Goal: Navigation & Orientation: Find specific page/section

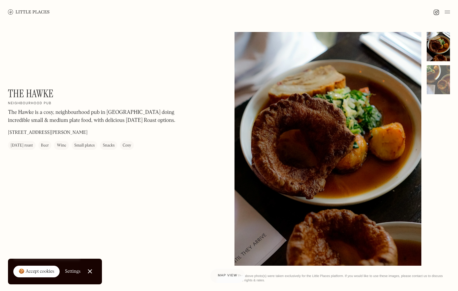
click at [82, 145] on div "Small plates" at bounding box center [84, 146] width 21 height 7
click at [88, 274] on link "Close Cookie Popup" at bounding box center [89, 271] width 13 height 13
click at [87, 275] on link "Close Cookie Popup" at bounding box center [89, 271] width 13 height 13
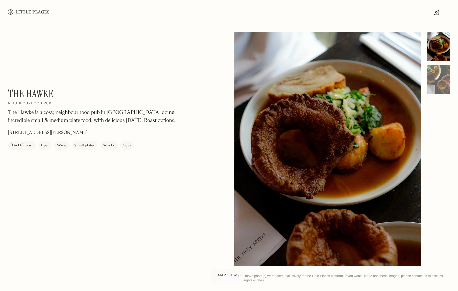
click at [41, 13] on img at bounding box center [29, 11] width 42 height 5
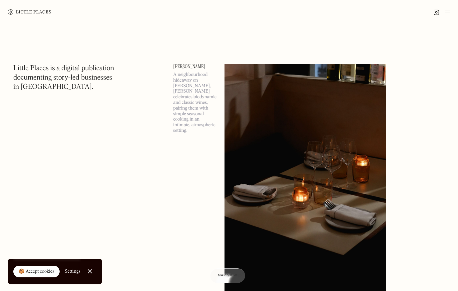
click at [89, 271] on div at bounding box center [90, 272] width 4 height 4
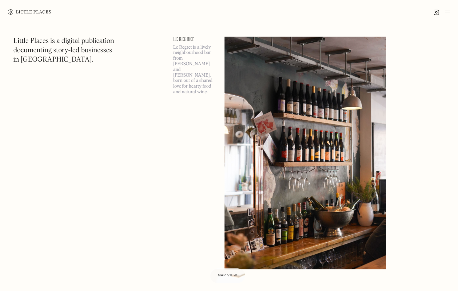
scroll to position [847, 0]
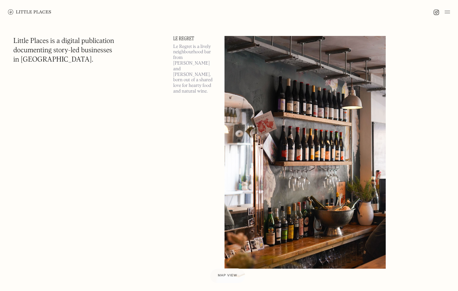
click at [448, 14] on img at bounding box center [447, 12] width 5 height 8
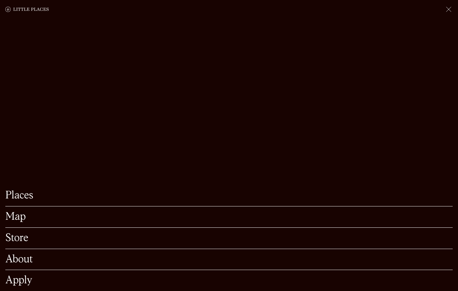
click at [17, 219] on link "Map" at bounding box center [229, 217] width 448 height 10
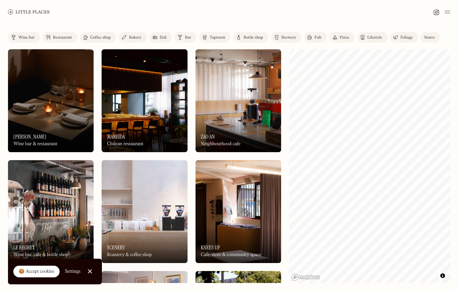
click at [67, 39] on div "Restaurant" at bounding box center [62, 38] width 19 height 4
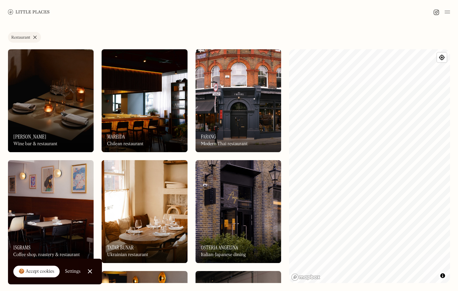
click at [35, 36] on link "Restaurant" at bounding box center [24, 37] width 33 height 11
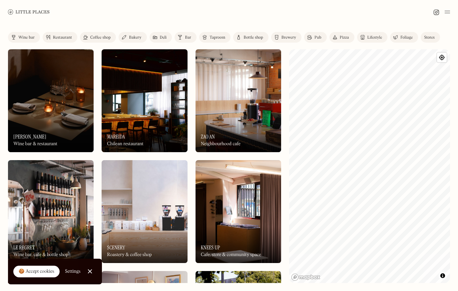
click at [320, 36] on div "Pub" at bounding box center [318, 38] width 7 height 4
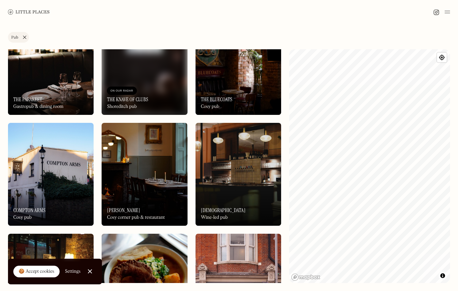
scroll to position [38, 0]
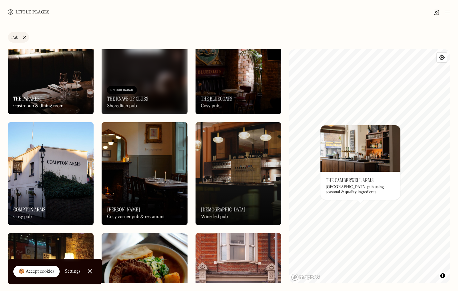
click at [24, 38] on link "Pub" at bounding box center [18, 37] width 21 height 11
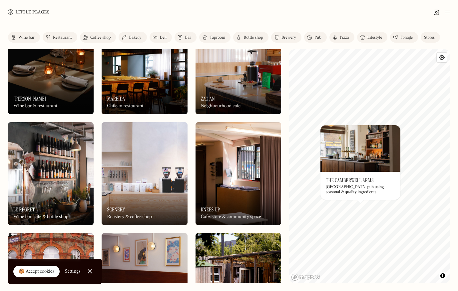
scroll to position [112, 0]
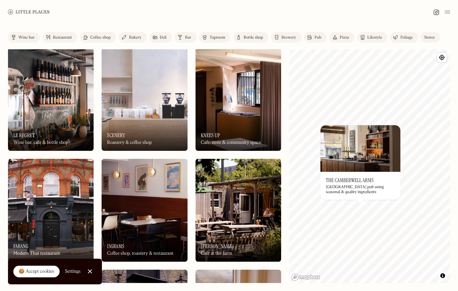
click at [223, 99] on img at bounding box center [239, 99] width 86 height 103
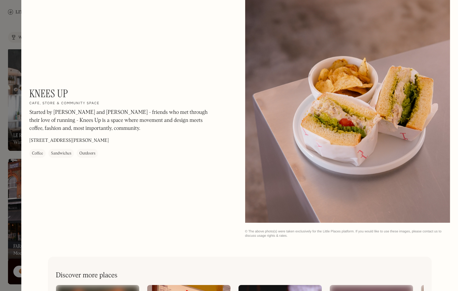
scroll to position [406, 0]
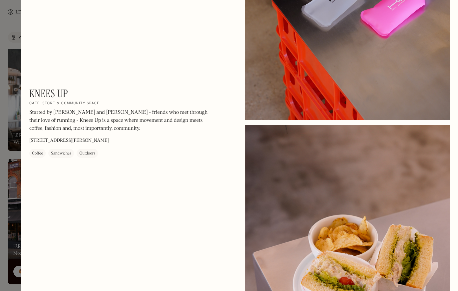
click at [7, 47] on div at bounding box center [229, 145] width 458 height 291
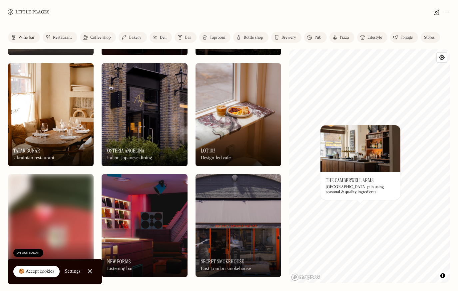
scroll to position [320, 0]
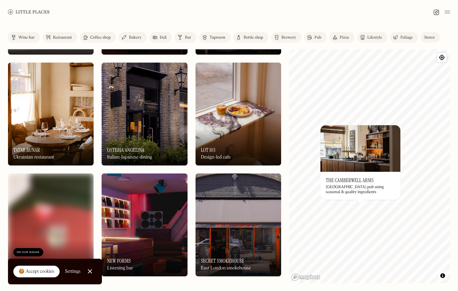
click at [89, 270] on link "Close Cookie Popup" at bounding box center [89, 271] width 13 height 13
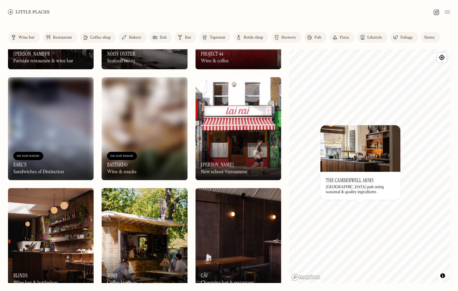
scroll to position [642, 0]
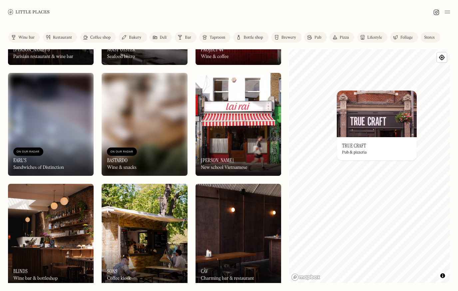
click at [384, 17] on div at bounding box center [229, 12] width 458 height 24
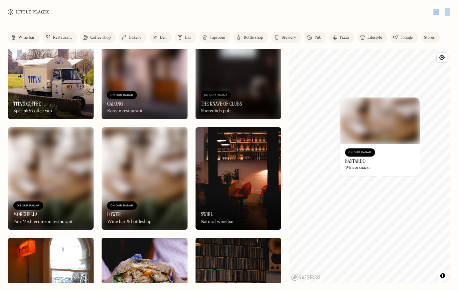
scroll to position [1034, 0]
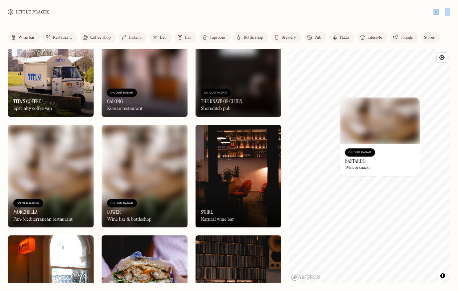
click at [247, 90] on div "On Our Radar The Knave of Clubs Shoreditch pub" at bounding box center [239, 98] width 86 height 37
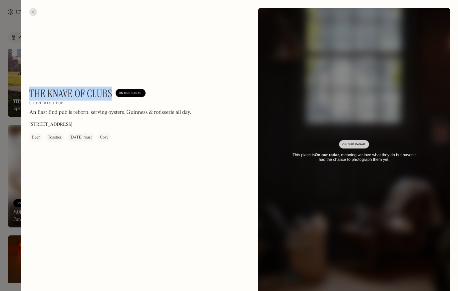
drag, startPoint x: 111, startPoint y: 93, endPoint x: 30, endPoint y: 95, distance: 81.7
click at [30, 95] on h1 "The Knave of Clubs" at bounding box center [70, 93] width 83 height 13
copy h1 "The Knave of Clubs"
click at [32, 14] on div at bounding box center [33, 12] width 8 height 8
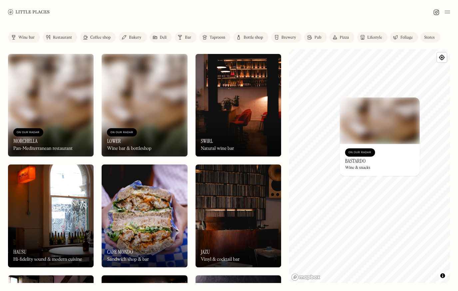
scroll to position [1157, 0]
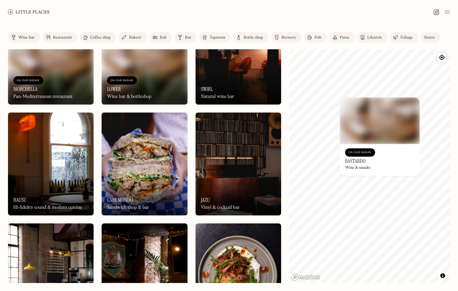
click at [213, 201] on div "On Our Radar Jazu Vinyl & cocktail bar" at bounding box center [239, 197] width 86 height 37
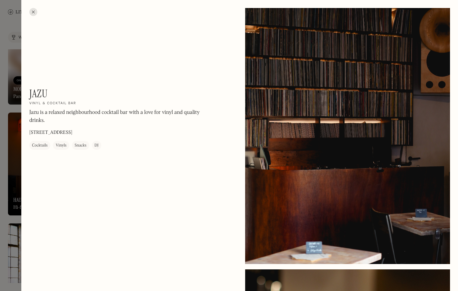
click at [33, 12] on div at bounding box center [33, 12] width 8 height 8
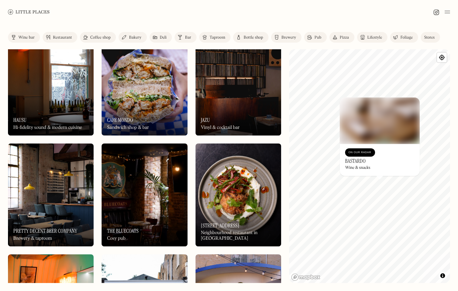
scroll to position [1239, 0]
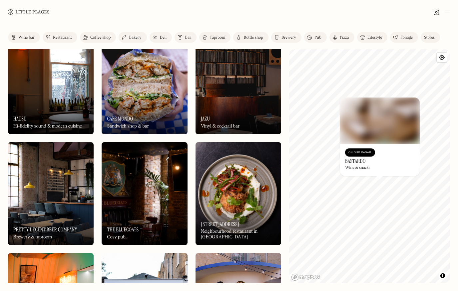
click at [71, 105] on div "On Our Radar Hausu Hi-fidelity sound & modern cuisine" at bounding box center [51, 116] width 86 height 37
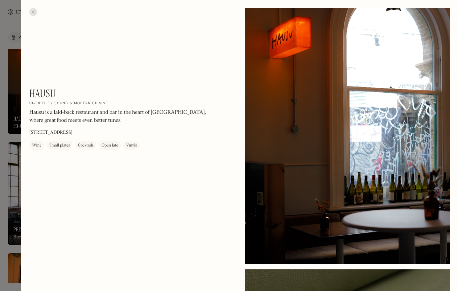
click at [34, 13] on div at bounding box center [33, 12] width 8 height 8
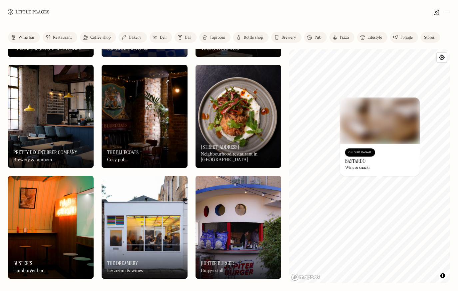
scroll to position [1319, 0]
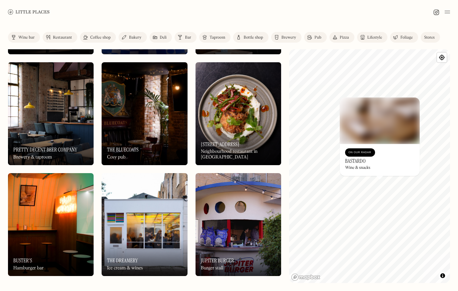
click at [130, 110] on img at bounding box center [145, 113] width 86 height 103
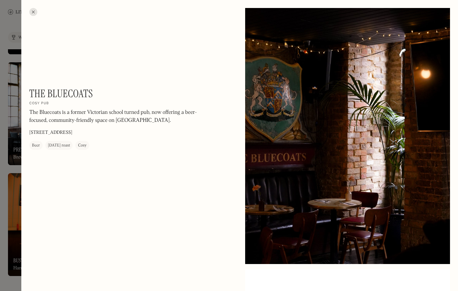
click at [33, 10] on div at bounding box center [33, 12] width 8 height 8
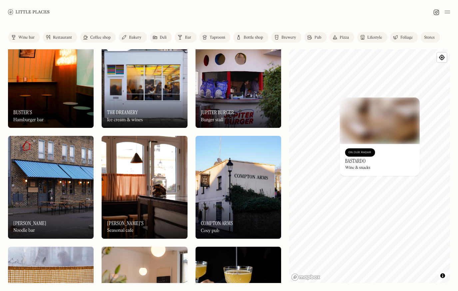
scroll to position [1467, 0]
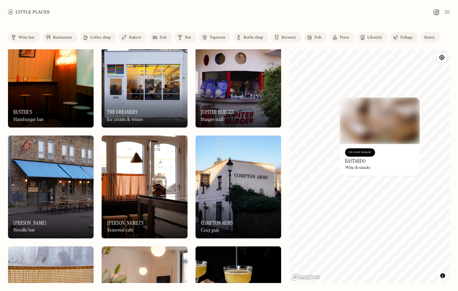
click at [81, 205] on div "On Our Radar Koya Ko Noodle bar" at bounding box center [51, 220] width 86 height 37
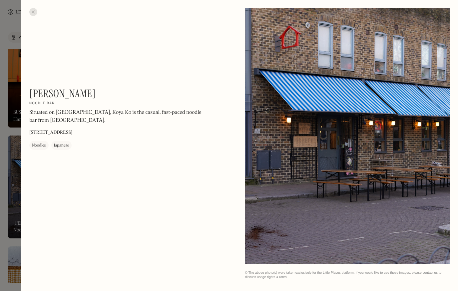
click at [34, 12] on div at bounding box center [33, 12] width 8 height 8
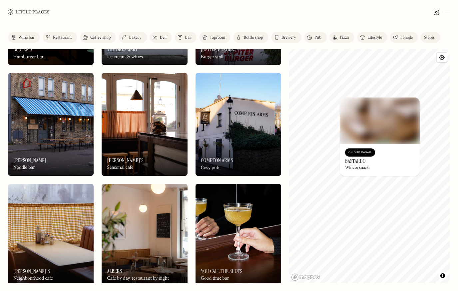
scroll to position [1536, 0]
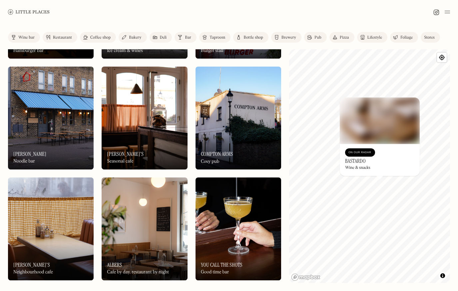
click at [214, 119] on img at bounding box center [239, 118] width 86 height 103
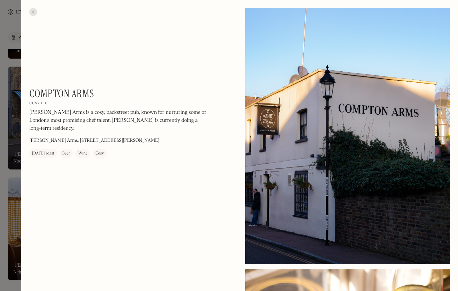
click at [35, 12] on div at bounding box center [33, 12] width 8 height 8
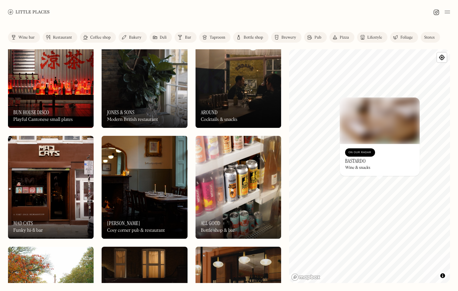
scroll to position [1800, 0]
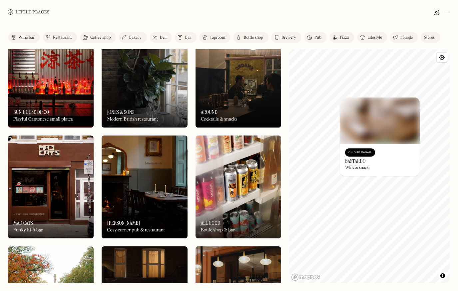
click at [171, 185] on img at bounding box center [145, 187] width 86 height 103
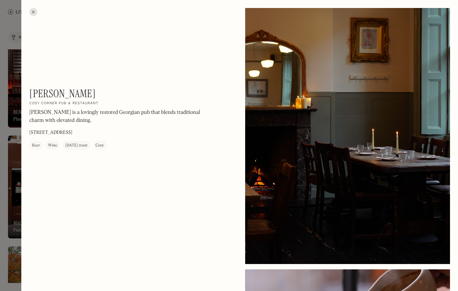
click at [32, 12] on div at bounding box center [33, 12] width 8 height 8
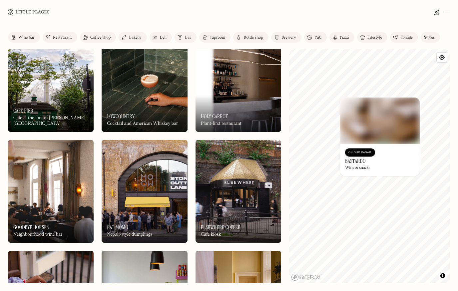
scroll to position [2352, 0]
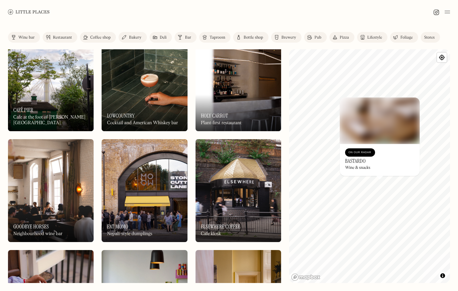
click at [77, 214] on div "On Our Radar Goodbye Horses Neighbourhood wine bar" at bounding box center [51, 224] width 86 height 37
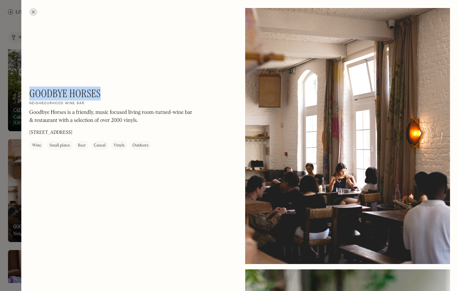
drag, startPoint x: 100, startPoint y: 91, endPoint x: 31, endPoint y: 91, distance: 69.7
click at [31, 91] on h1 "Goodbye Horses" at bounding box center [64, 93] width 71 height 13
copy h1 "Goodbye Horses"
click at [32, 10] on div at bounding box center [33, 12] width 8 height 8
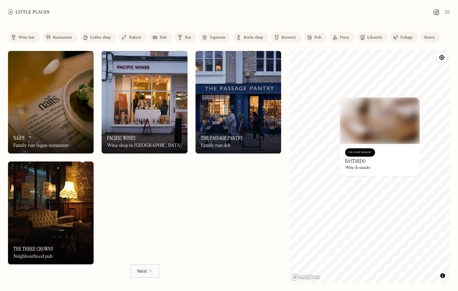
scroll to position [3550, 0]
click at [74, 217] on img at bounding box center [51, 213] width 86 height 103
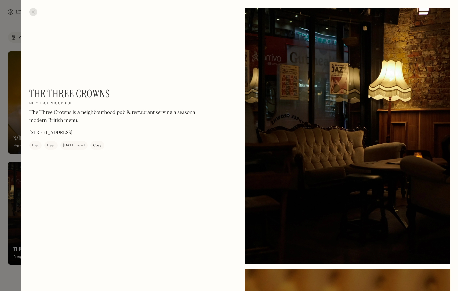
click at [32, 11] on div at bounding box center [33, 12] width 8 height 8
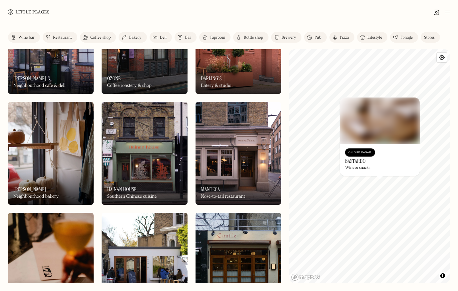
scroll to position [3051, 0]
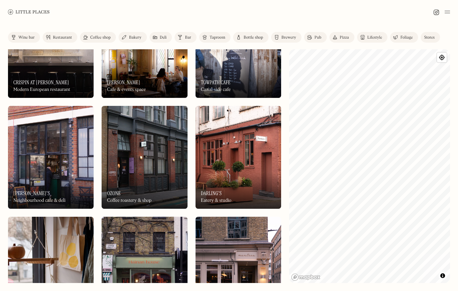
click at [458, 147] on html "Places Map Store About Apply 🍪 Accept cookies Settings Close Cookie Popup Close…" at bounding box center [229, 145] width 458 height 291
click at [288, 105] on div "Label Wine bar Restaurant Coffee shop Bakery Deli Bar Taproom Bottle shop Brewe…" at bounding box center [229, 157] width 458 height 267
click at [458, 79] on html "Places Map Store About Apply 🍪 Accept cookies Settings Close Cookie Popup Close…" at bounding box center [229, 145] width 458 height 291
click at [450, 193] on div "Label Wine bar Restaurant Coffee shop Bakery Deli Bar Taproom Bottle shop Brewe…" at bounding box center [229, 157] width 458 height 267
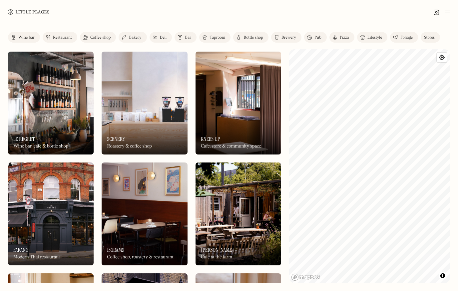
scroll to position [0, 0]
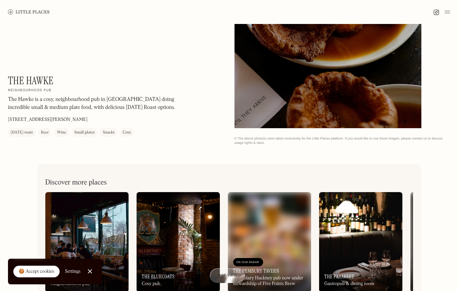
scroll to position [155, 0]
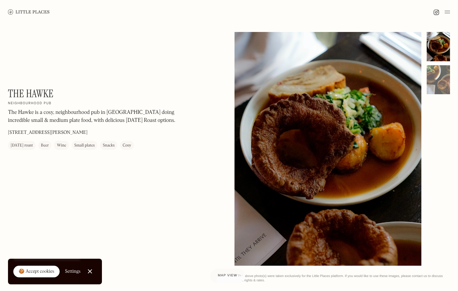
click at [35, 13] on img at bounding box center [29, 11] width 42 height 5
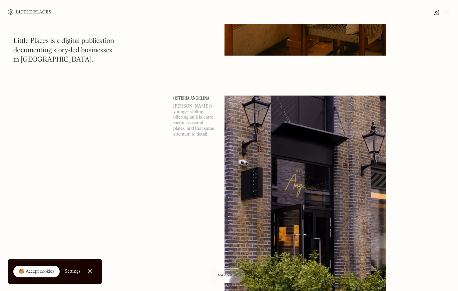
scroll to position [2733, 0]
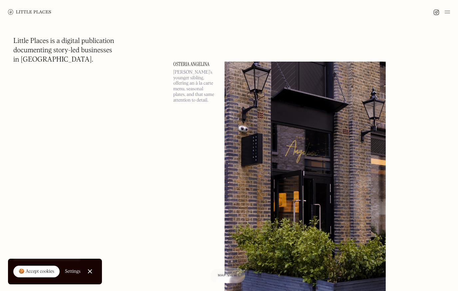
click at [256, 132] on img at bounding box center [305, 178] width 161 height 233
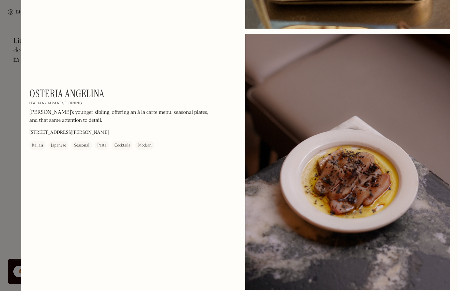
scroll to position [729, 0]
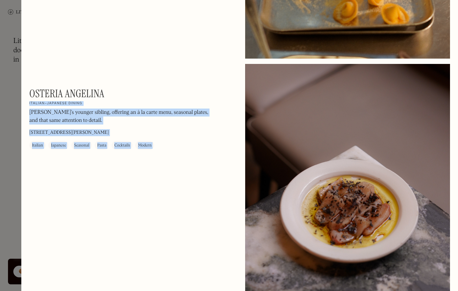
drag, startPoint x: 106, startPoint y: 94, endPoint x: 18, endPoint y: 95, distance: 88.7
click at [18, 95] on div "Osteria Angelina On Our Radar Italian-Japanese dining Angelina’s younger siblin…" at bounding box center [229, 145] width 458 height 291
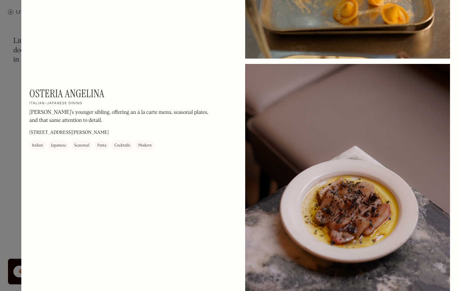
click at [61, 98] on h1 "Osteria Angelina" at bounding box center [66, 93] width 75 height 13
copy div "Osteria Angelina On Our Radar"
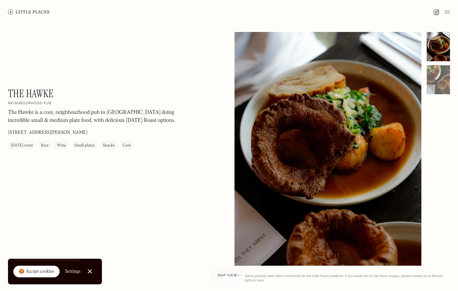
click at [39, 12] on img at bounding box center [29, 11] width 42 height 5
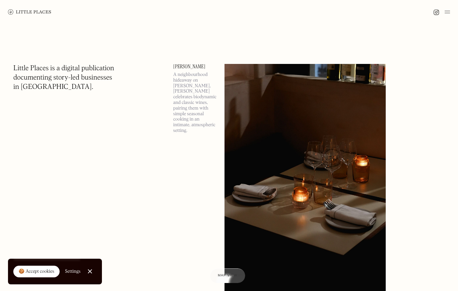
click at [90, 270] on div at bounding box center [90, 272] width 4 height 4
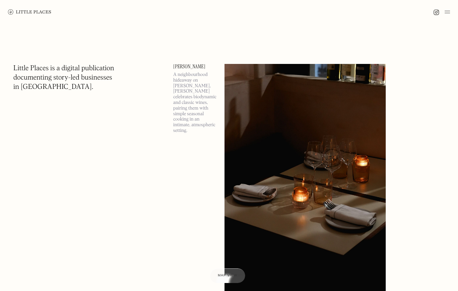
click at [444, 11] on div at bounding box center [442, 12] width 17 height 8
click at [448, 12] on img at bounding box center [447, 12] width 5 height 8
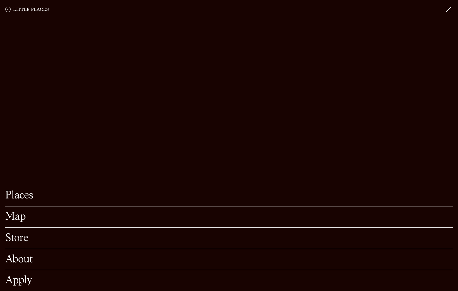
scroll to position [28, 0]
click at [15, 200] on link "Places" at bounding box center [229, 196] width 448 height 10
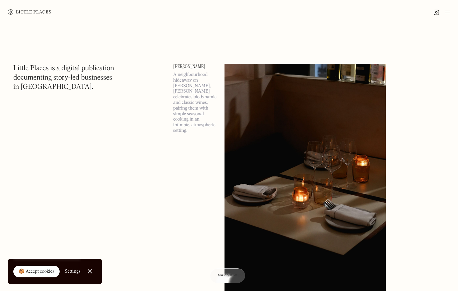
click at [449, 12] on img at bounding box center [447, 12] width 5 height 8
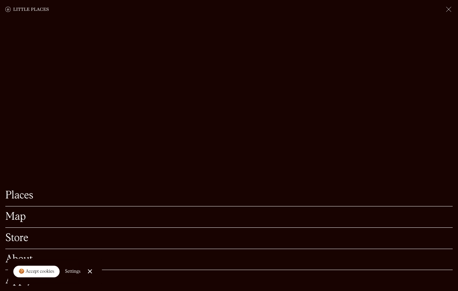
click at [89, 272] on div at bounding box center [90, 272] width 4 height 4
click at [17, 218] on link "Map" at bounding box center [229, 217] width 448 height 10
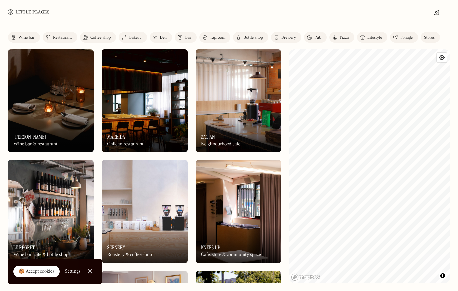
click at [53, 37] on div "Restaurant" at bounding box center [62, 38] width 19 height 4
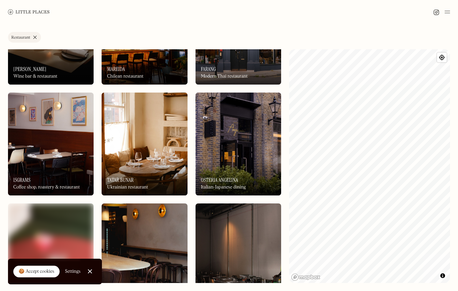
scroll to position [70, 0]
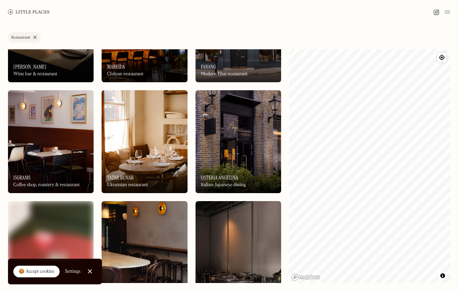
click at [88, 274] on link "Close Cookie Popup" at bounding box center [89, 271] width 13 height 13
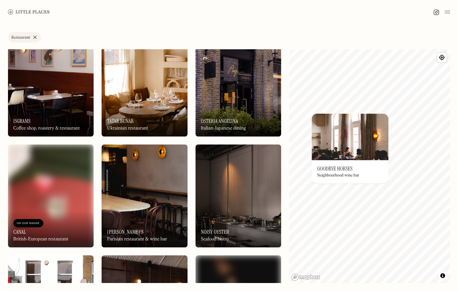
scroll to position [307, 0]
